Goal: Task Accomplishment & Management: Manage account settings

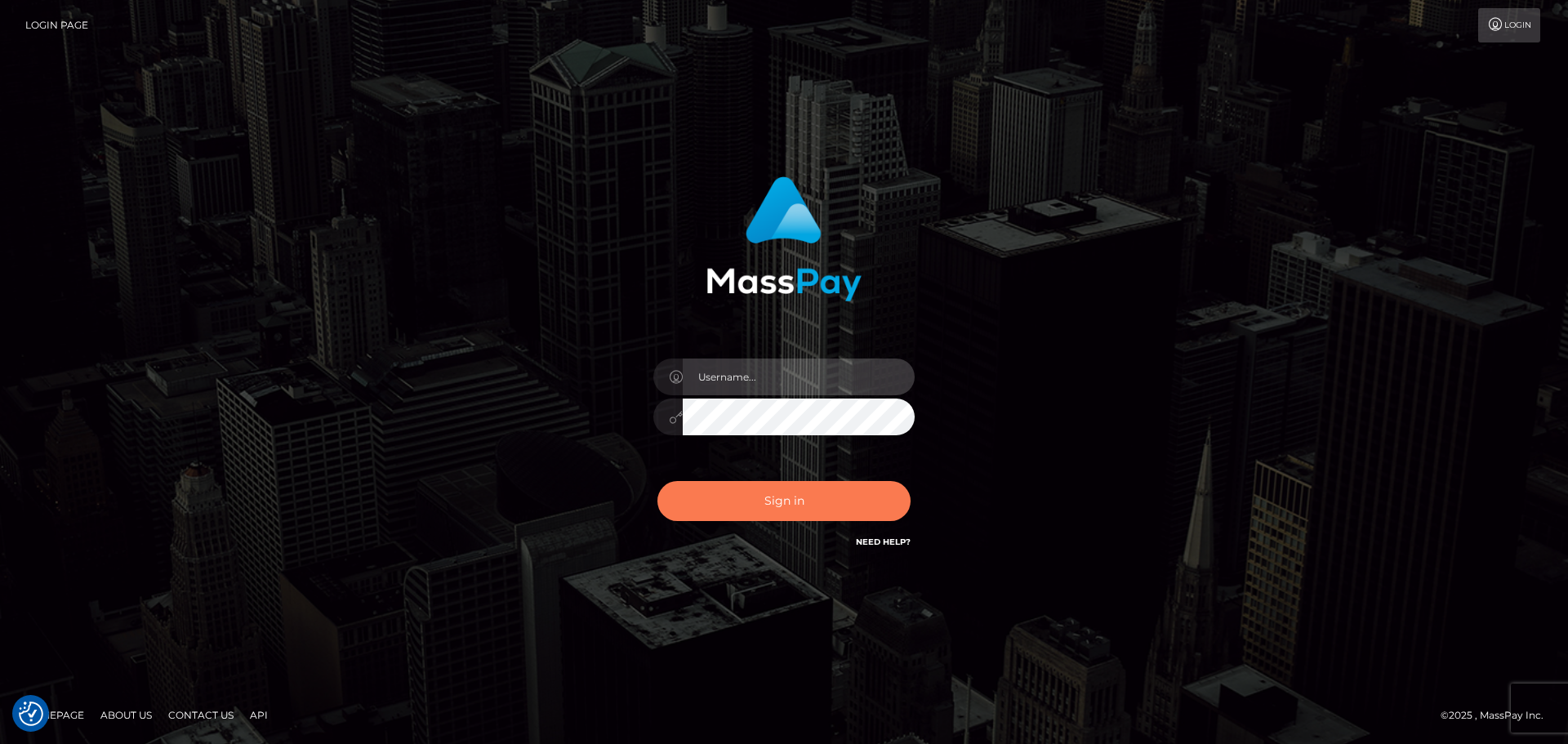
type input "[PERSON_NAME].wowcan"
click at [782, 505] on button "Sign in" at bounding box center [784, 501] width 253 height 40
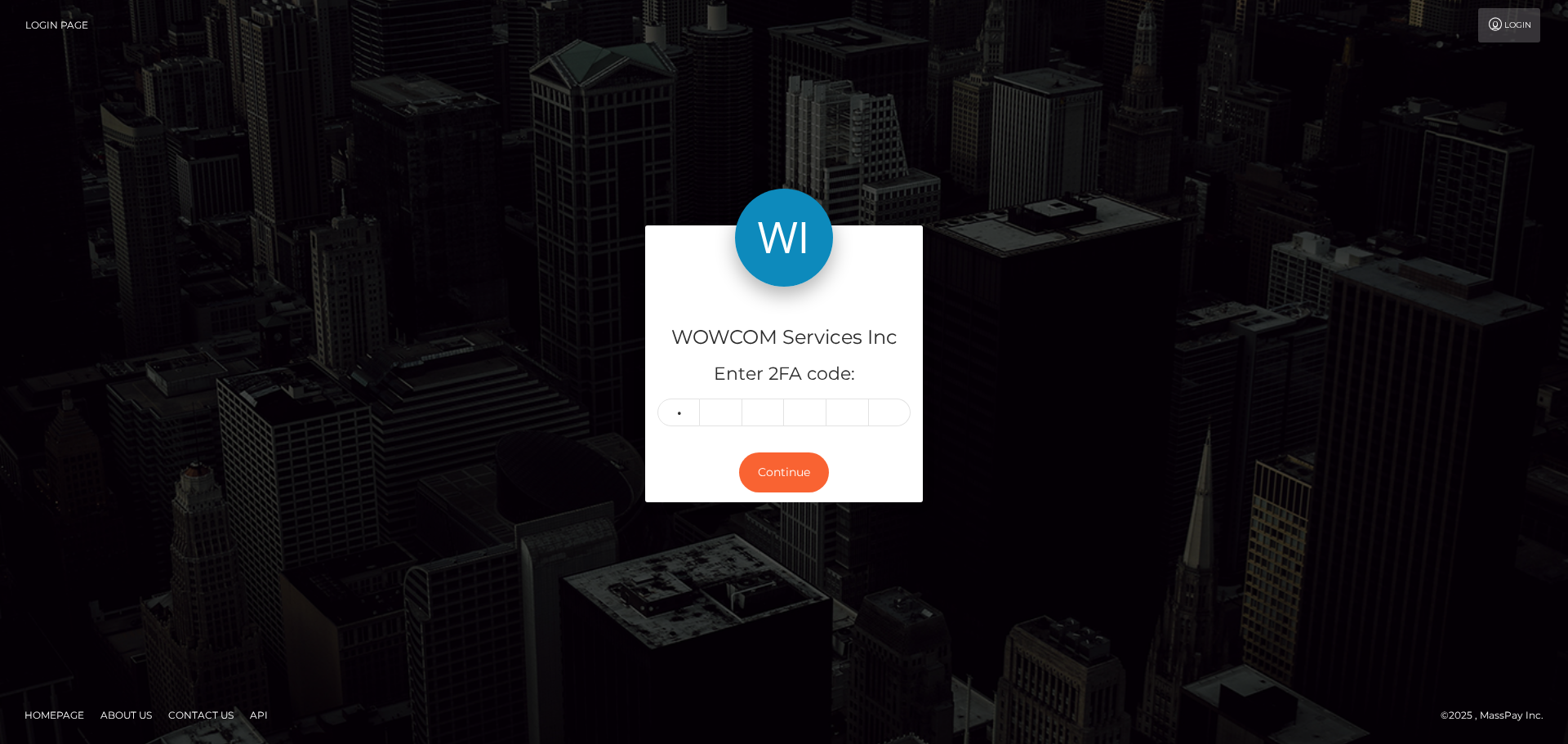
type input "5"
type input "7"
type input "6"
type input "9"
type input "3"
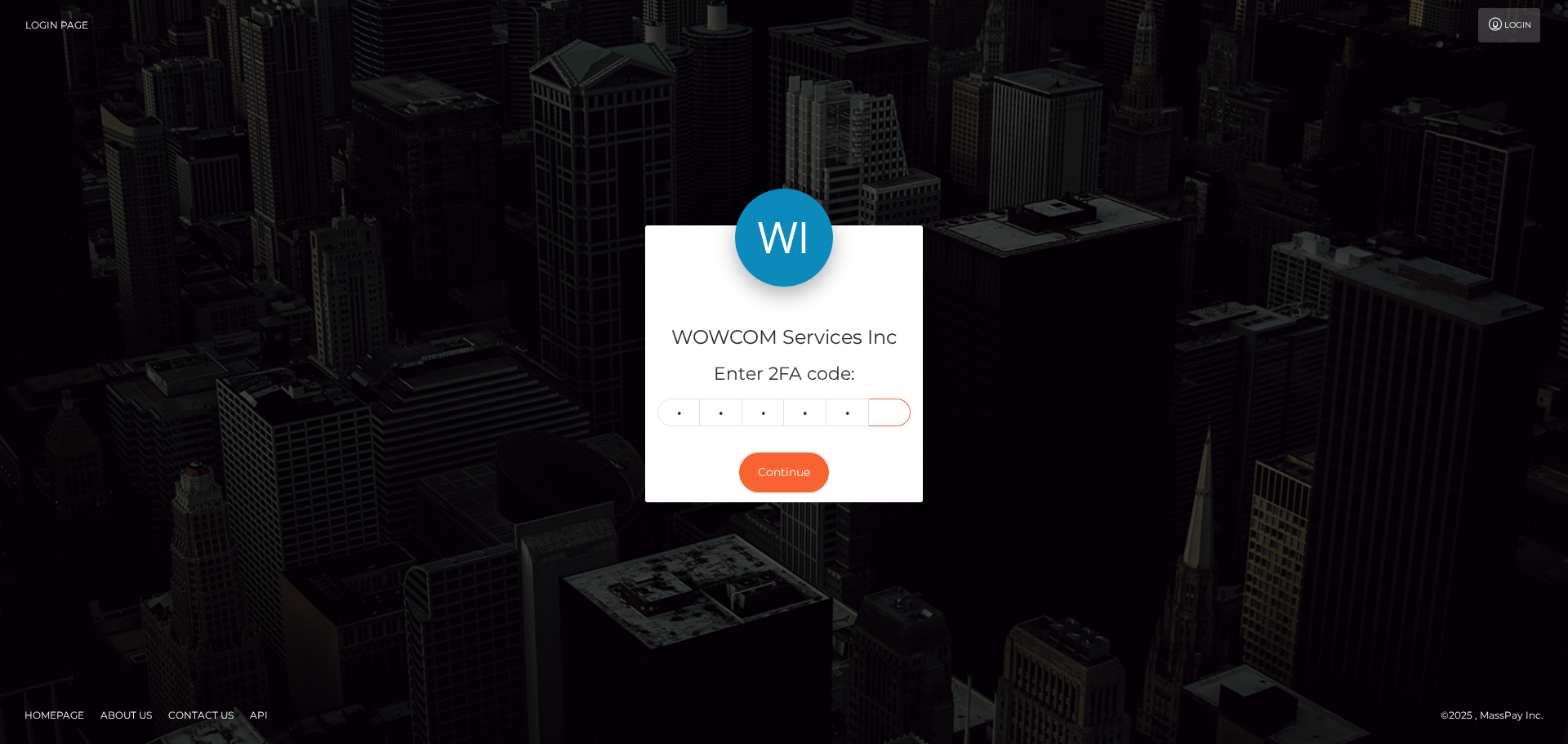
type input "0"
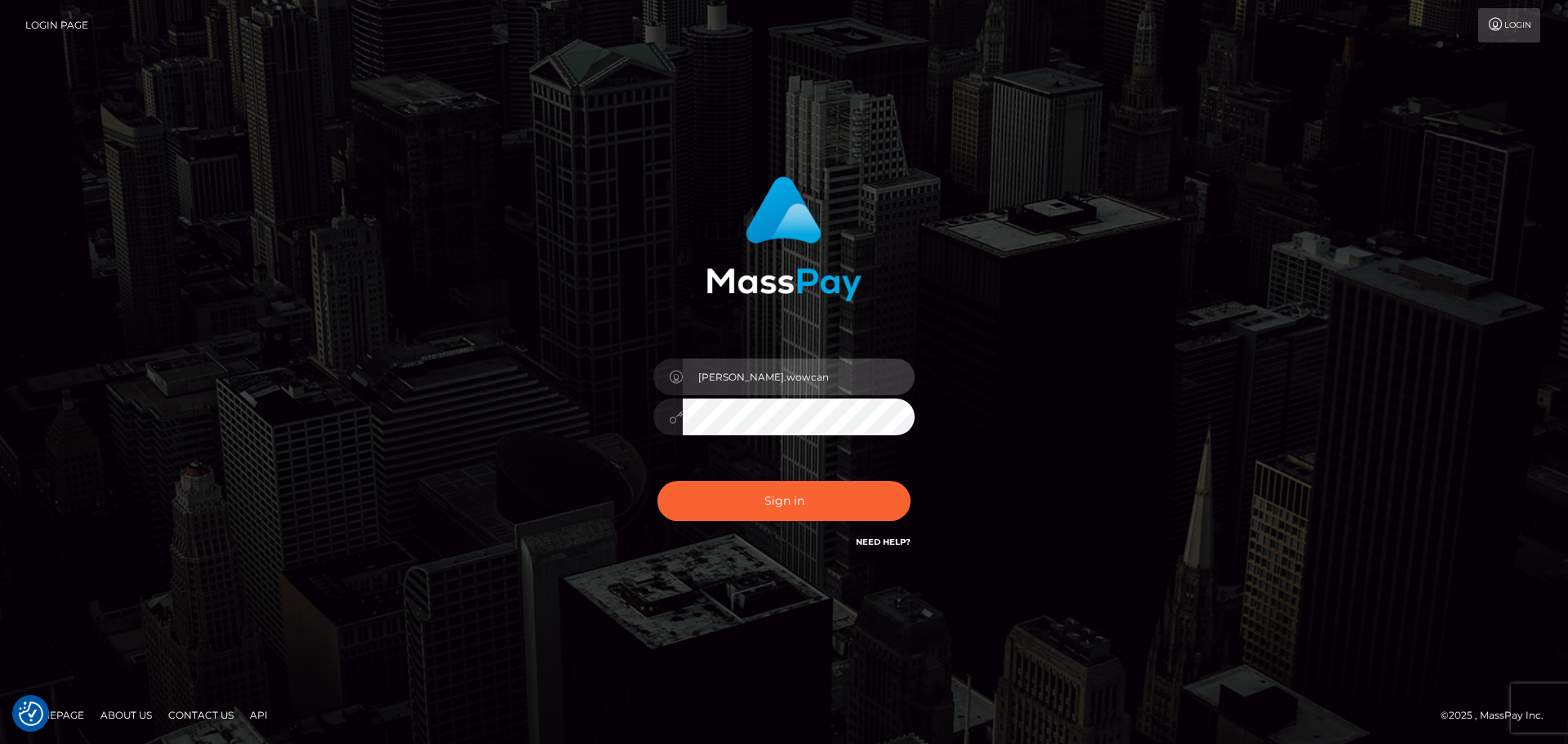
click at [778, 381] on input "elliot.wowcan" at bounding box center [799, 377] width 232 height 37
type input "elliot.rollacan"
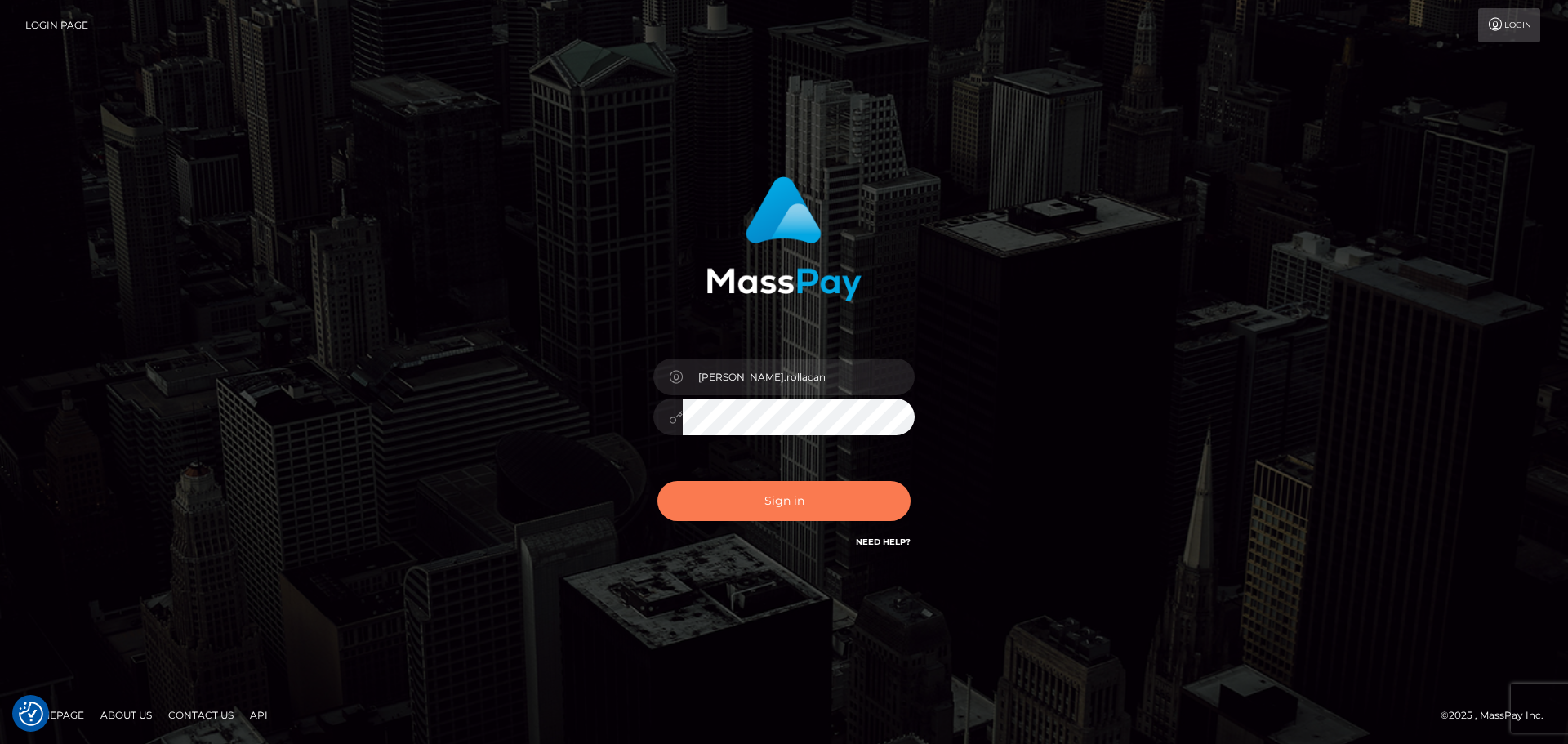
click at [772, 493] on button "Sign in" at bounding box center [784, 501] width 253 height 40
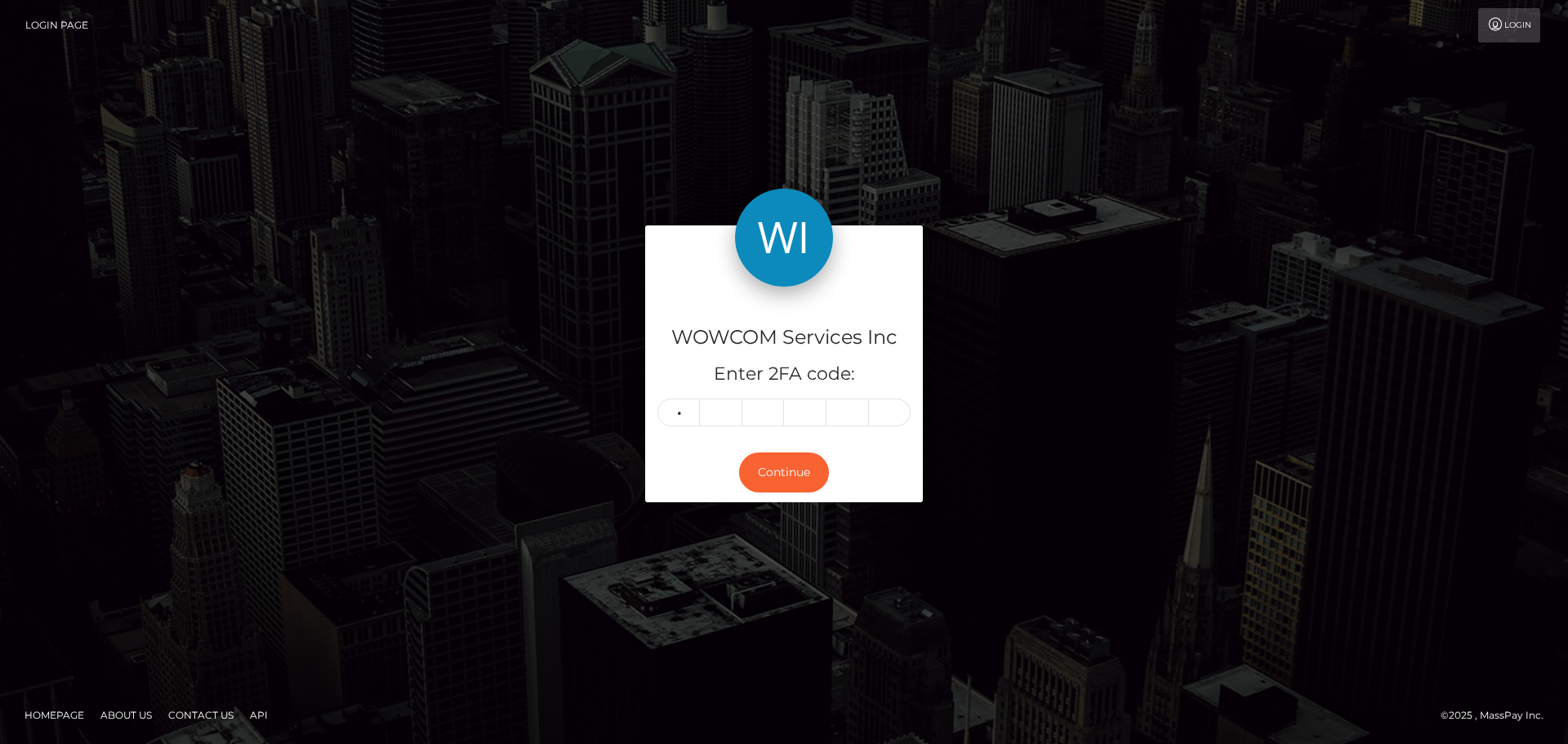
type input "1"
type input "6"
type input "8"
type input "2"
type input "8"
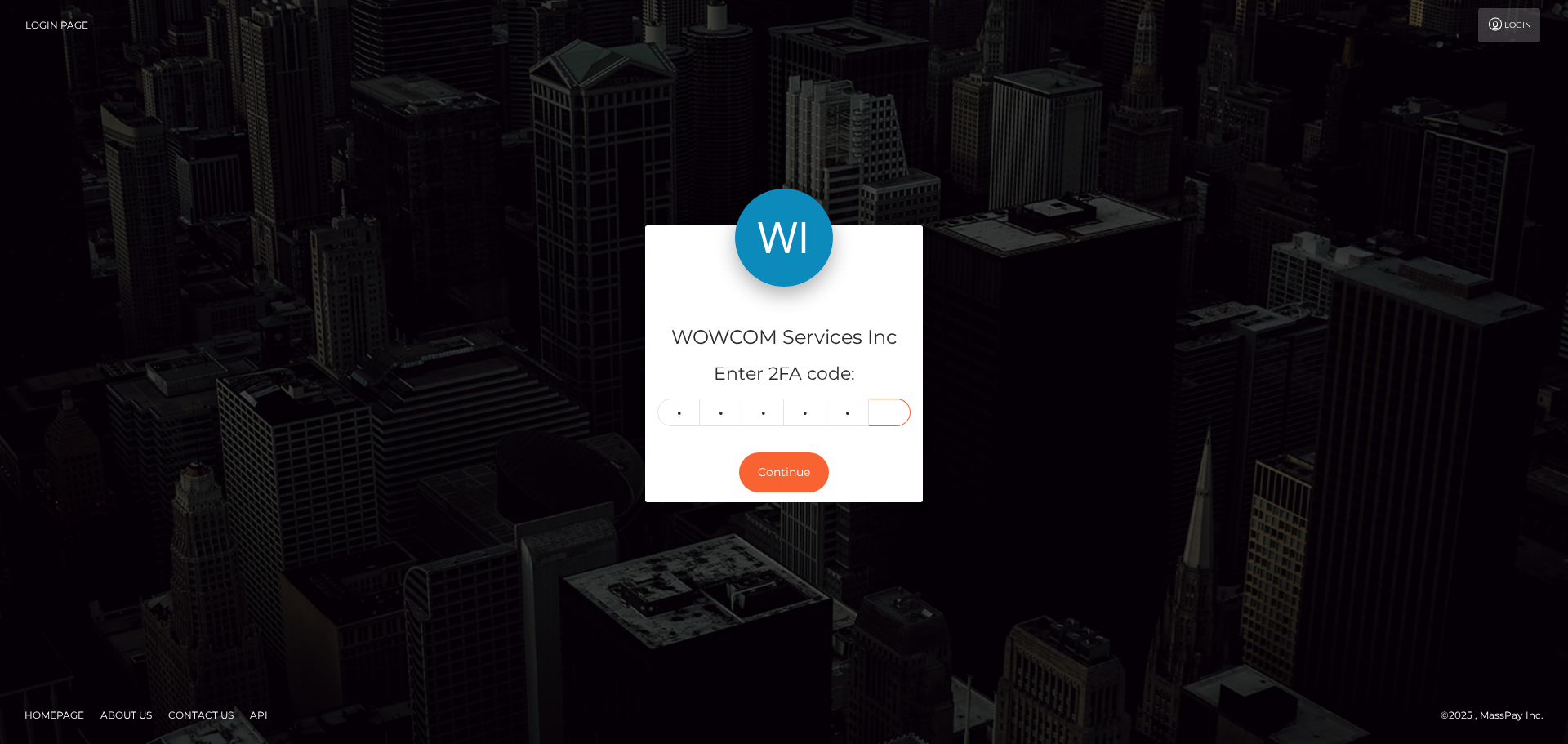
type input "4"
